Goal: Transaction & Acquisition: Purchase product/service

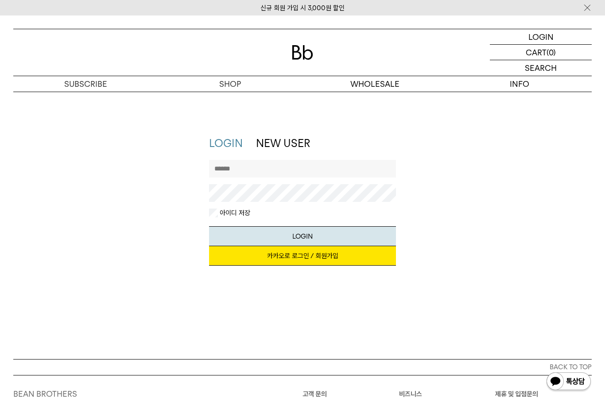
click at [310, 253] on link "카카오로 로그인 / 회원가입" at bounding box center [302, 255] width 187 height 19
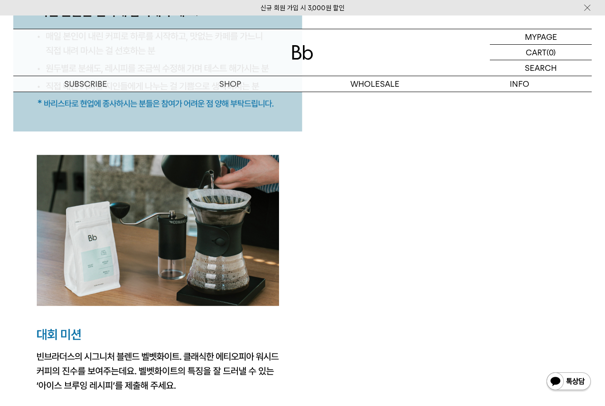
scroll to position [2001, 0]
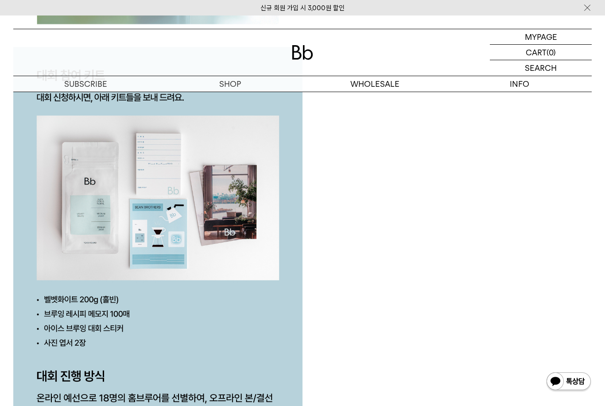
click at [589, 4] on img at bounding box center [586, 7] width 9 height 9
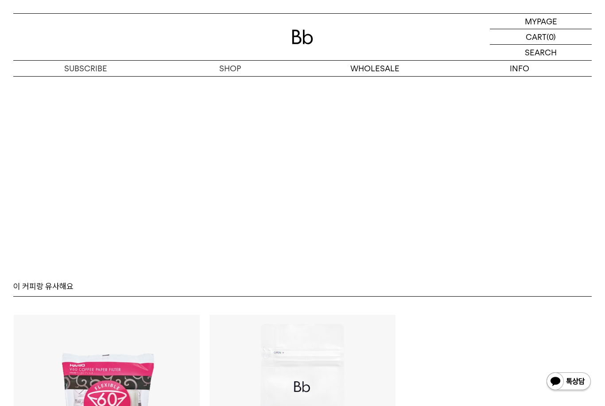
scroll to position [5447, 0]
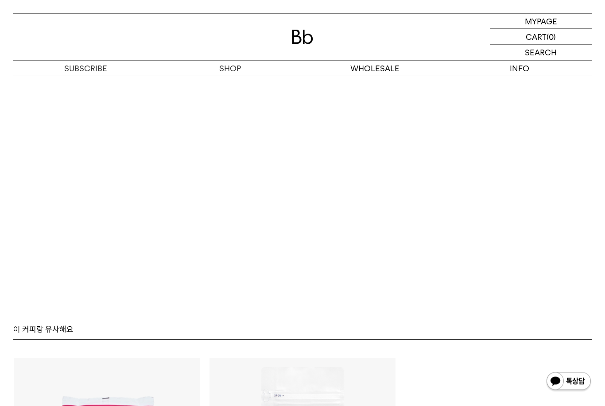
scroll to position [4928, 0]
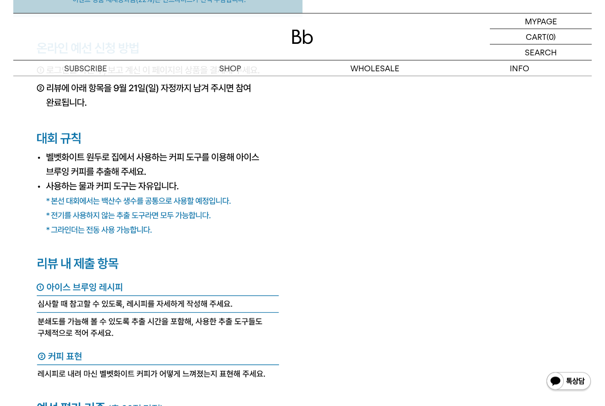
scroll to position [3609, 0]
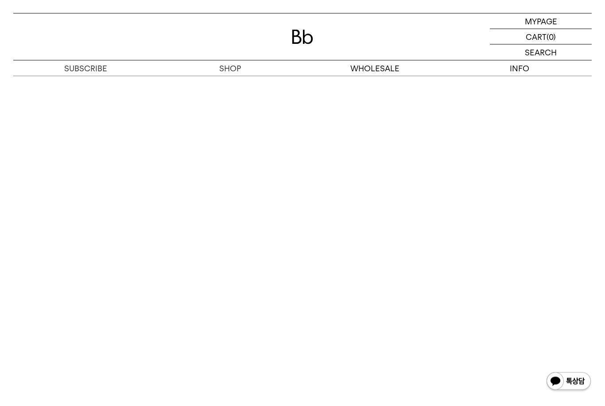
scroll to position [4796, 0]
